Goal: Find specific page/section: Find specific page/section

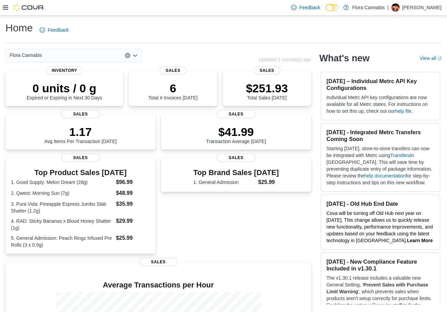
click at [53, 98] on div "0 units / 0 g Expired or Expiring in Next 30 Days" at bounding box center [64, 91] width 75 height 19
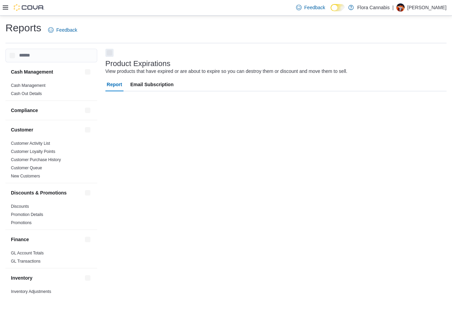
click at [6, 8] on icon at bounding box center [5, 7] width 5 height 5
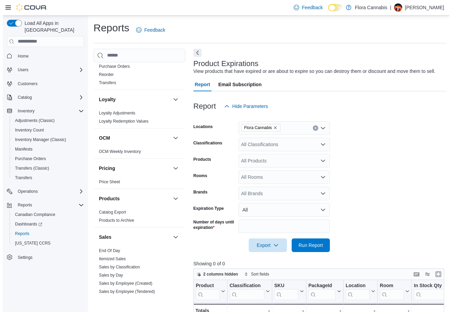
scroll to position [307, 0]
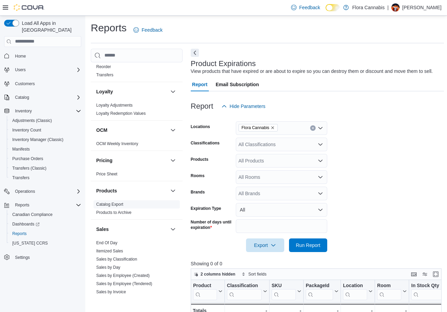
click at [116, 206] on link "Catalog Export" at bounding box center [109, 204] width 27 height 5
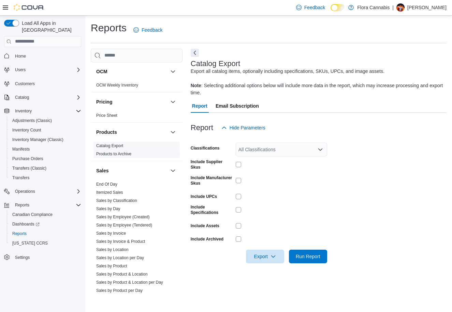
scroll to position [375, 0]
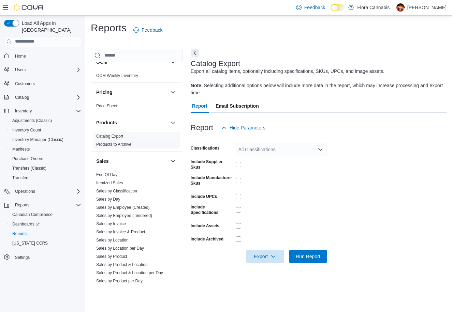
click at [131, 143] on link "Products to Archive" at bounding box center [113, 144] width 35 height 5
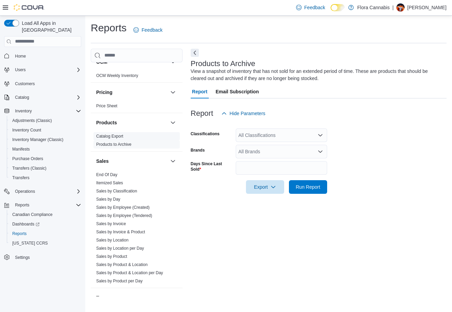
click at [108, 137] on link "Catalog Export" at bounding box center [109, 136] width 27 height 5
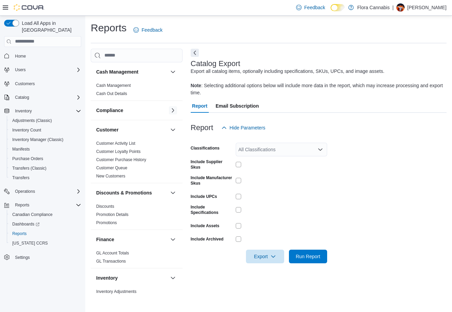
click at [169, 111] on button "button" at bounding box center [173, 110] width 8 height 8
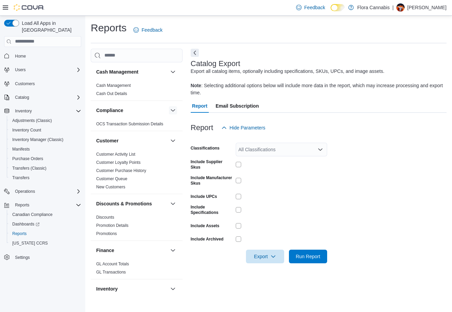
click at [169, 110] on button "button" at bounding box center [173, 110] width 8 height 8
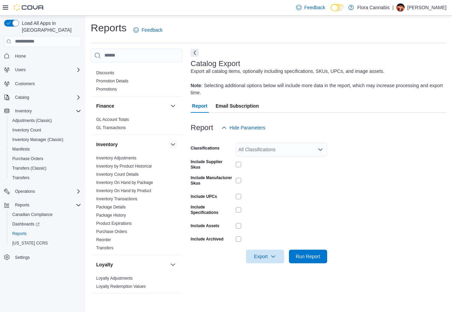
scroll to position [136, 0]
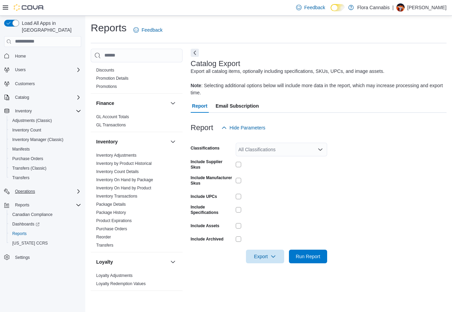
click at [77, 189] on icon "Complex example" at bounding box center [78, 191] width 5 height 5
click at [82, 90] on div "Load All Apps in New Hub Home Users Customers Catalog Inventory Adjustments (Cl…" at bounding box center [42, 150] width 83 height 266
click at [79, 95] on icon "Complex example" at bounding box center [78, 97] width 5 height 5
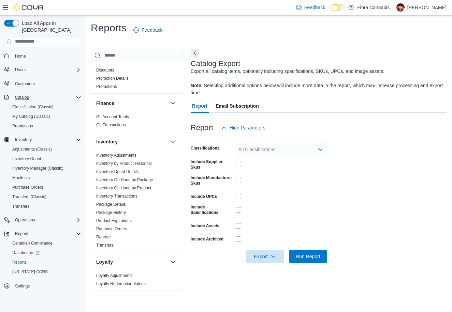
click at [79, 95] on icon "Complex example" at bounding box center [78, 97] width 5 height 5
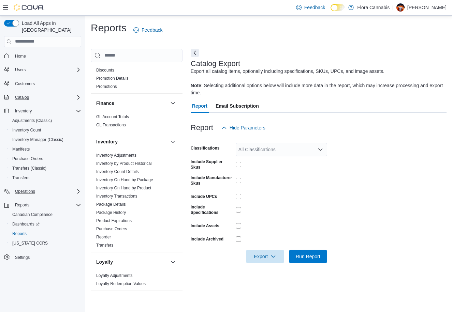
click at [77, 95] on icon "Complex example" at bounding box center [78, 97] width 5 height 5
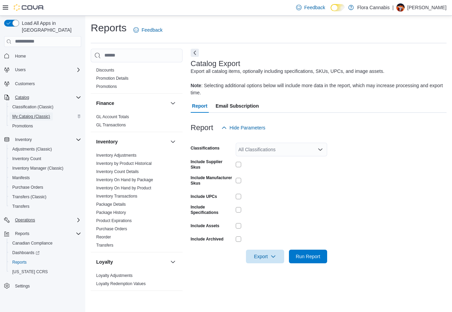
click at [28, 114] on span "My Catalog (Classic)" at bounding box center [31, 116] width 38 height 5
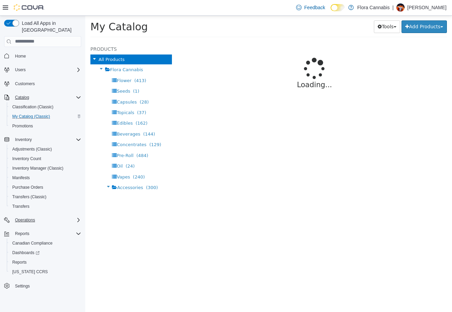
select select "**********"
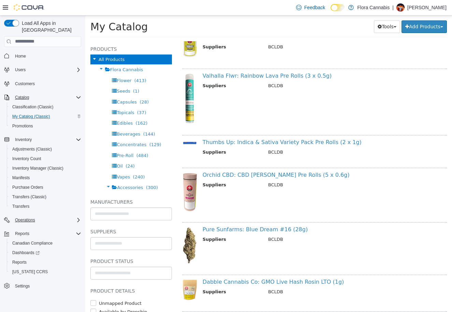
scroll to position [34, 0]
